Goal: Task Accomplishment & Management: Use online tool/utility

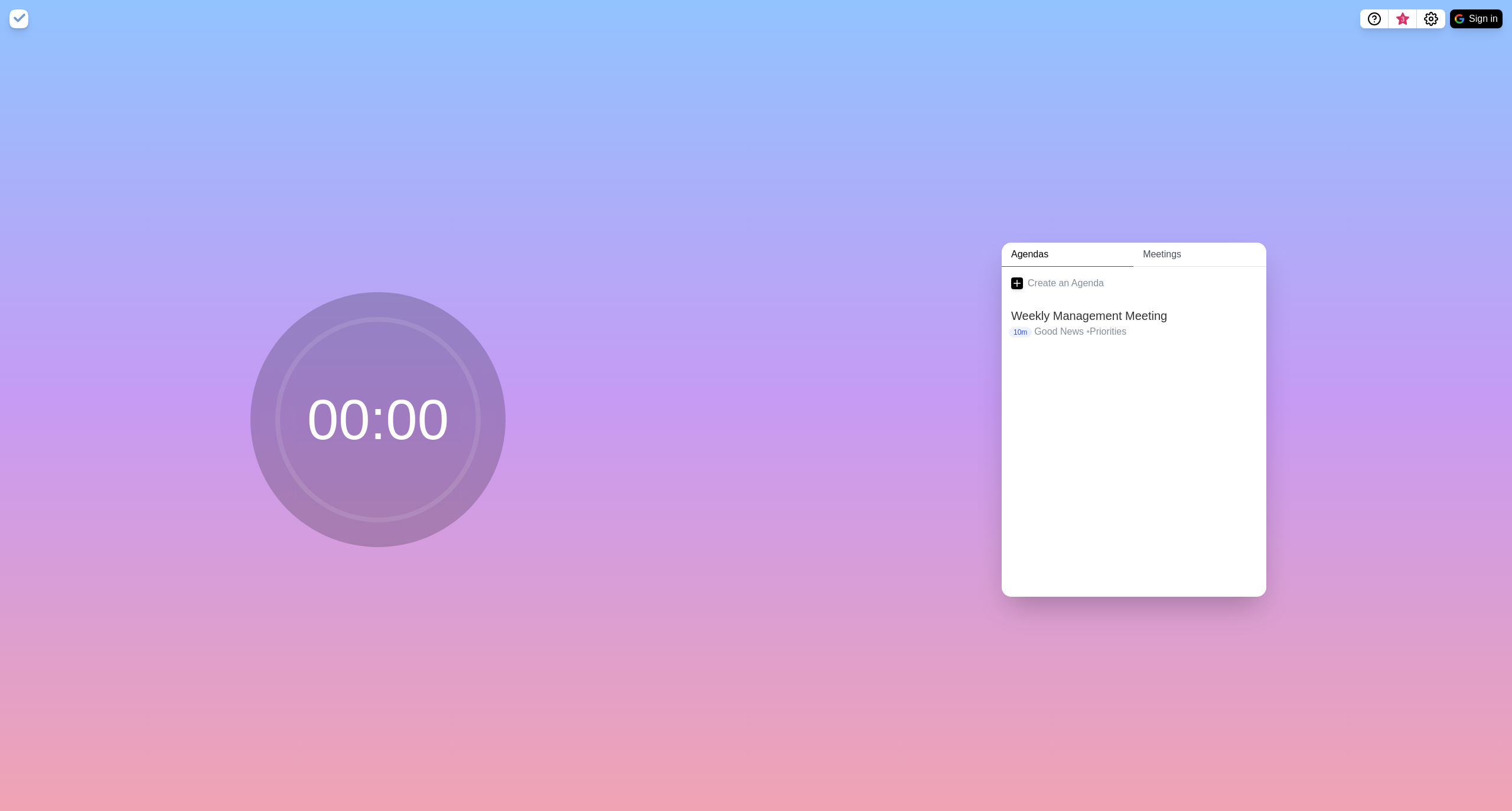
click at [784, 251] on link "Meetings" at bounding box center [1200, 254] width 133 height 24
click at [784, 251] on link "Agendas" at bounding box center [1067, 254] width 132 height 24
click at [784, 277] on link "Create an Agenda" at bounding box center [1134, 283] width 265 height 33
click at [784, 357] on input "text" at bounding box center [1101, 361] width 179 height 24
click at [784, 312] on textarea at bounding box center [1116, 312] width 220 height 26
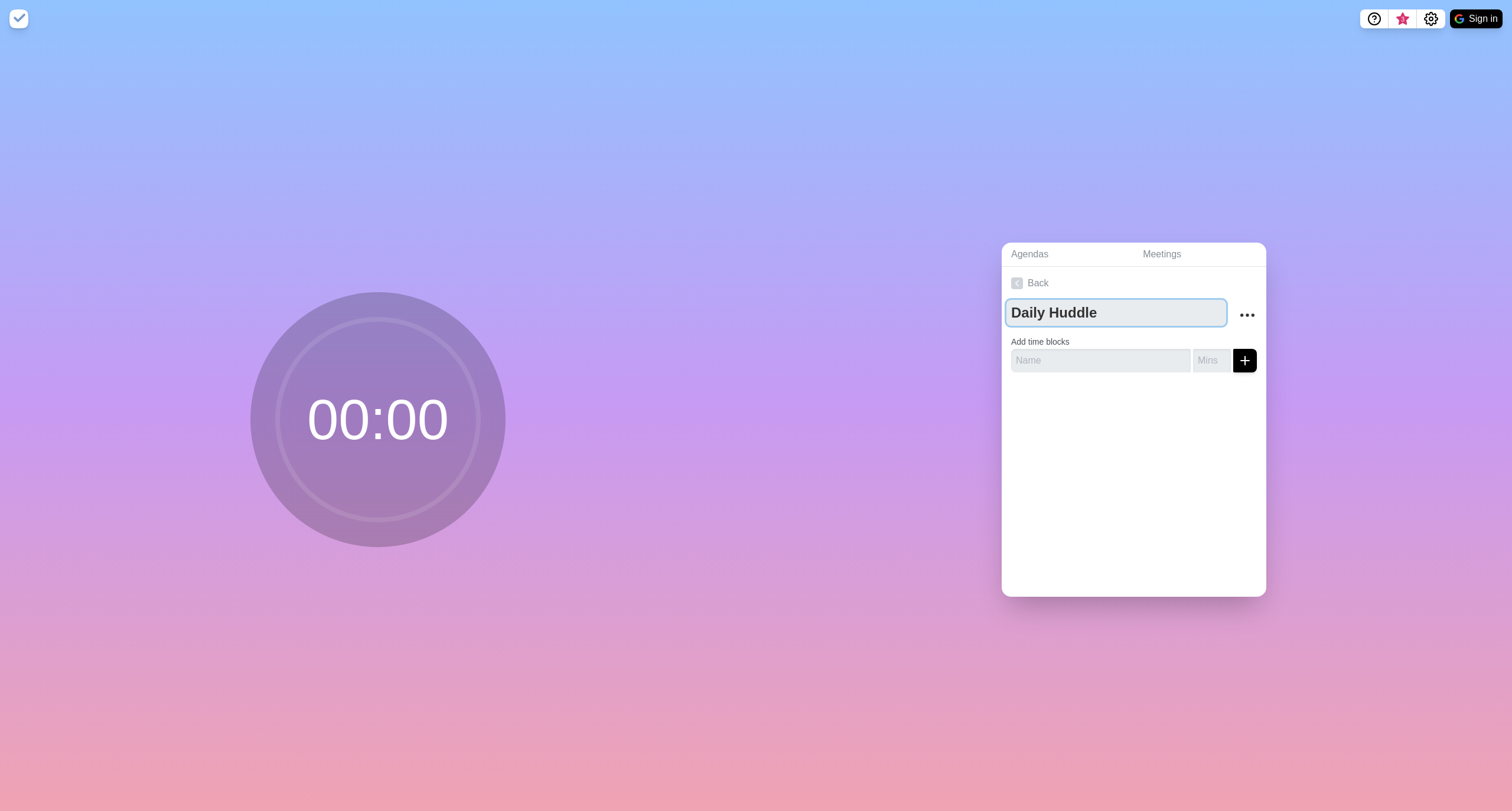
type textarea "Daily Huddle"
click at [784, 251] on div "Agendas Meetings Back Daily Huddle Add time blocks" at bounding box center [1134, 424] width 756 height 773
